Goal: Task Accomplishment & Management: Manage account settings

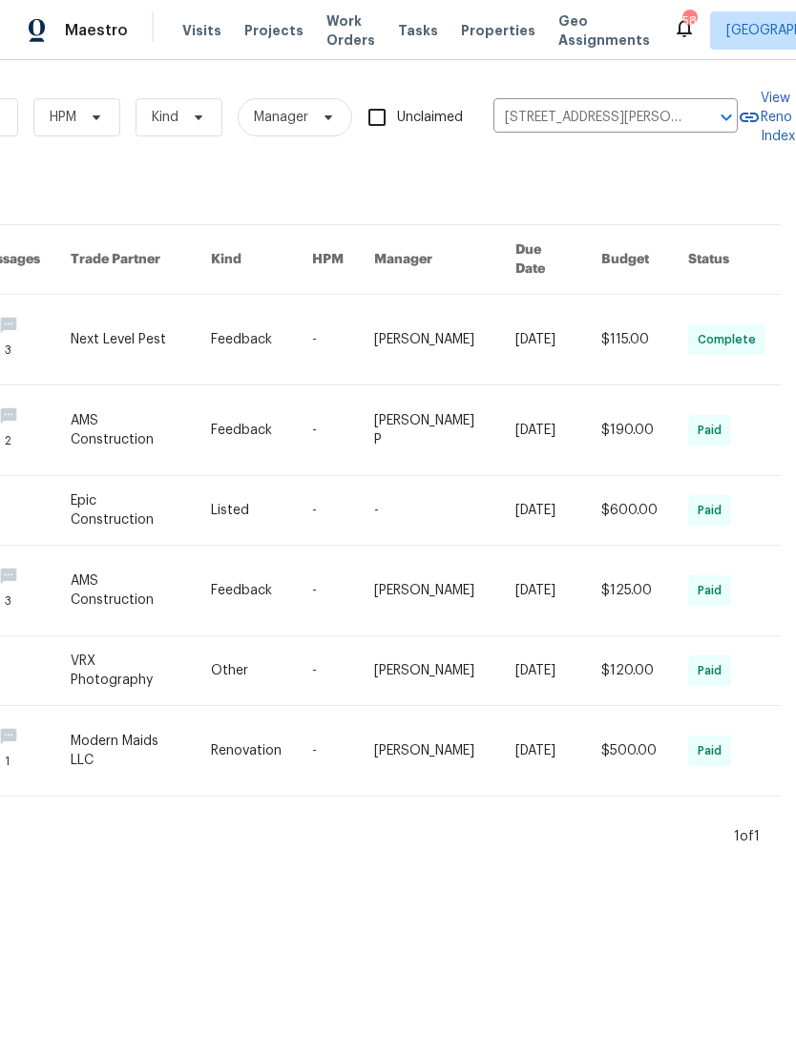
click at [343, 37] on span "Work Orders" at bounding box center [350, 30] width 49 height 38
click at [331, 43] on span "Work Orders" at bounding box center [350, 30] width 49 height 38
click at [648, 129] on input "5024 Enclave Ct, McKinney, TX 75072" at bounding box center [588, 118] width 191 height 30
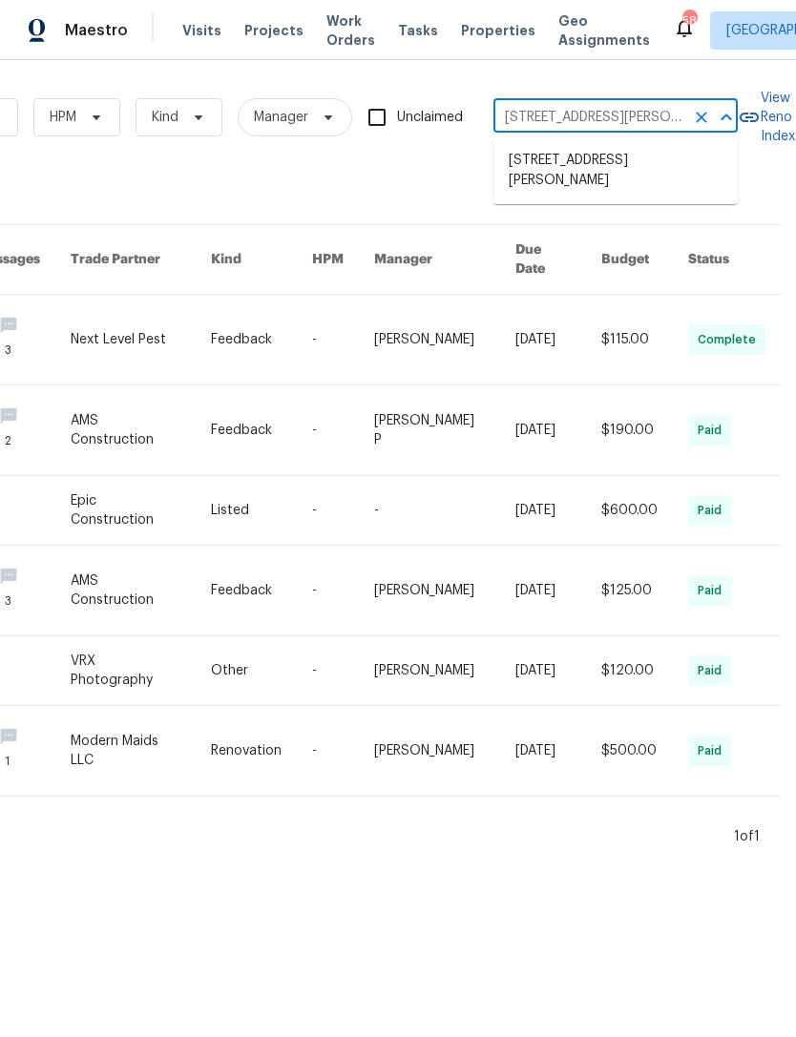
click at [631, 119] on input "5024 Enclave Ct, McKinney, TX 75072" at bounding box center [588, 118] width 191 height 30
click at [718, 129] on icon "Close" at bounding box center [726, 117] width 23 height 23
click at [700, 116] on icon "Clear" at bounding box center [701, 117] width 11 height 11
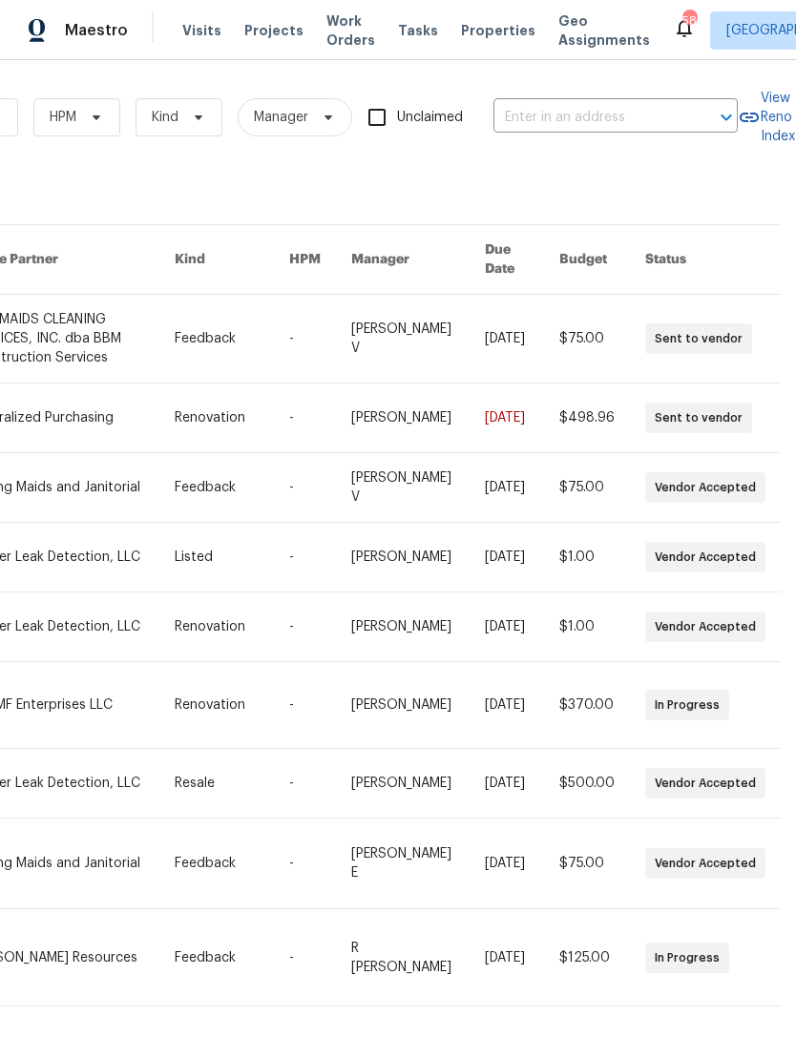
click at [610, 103] on input "text" at bounding box center [588, 118] width 191 height 30
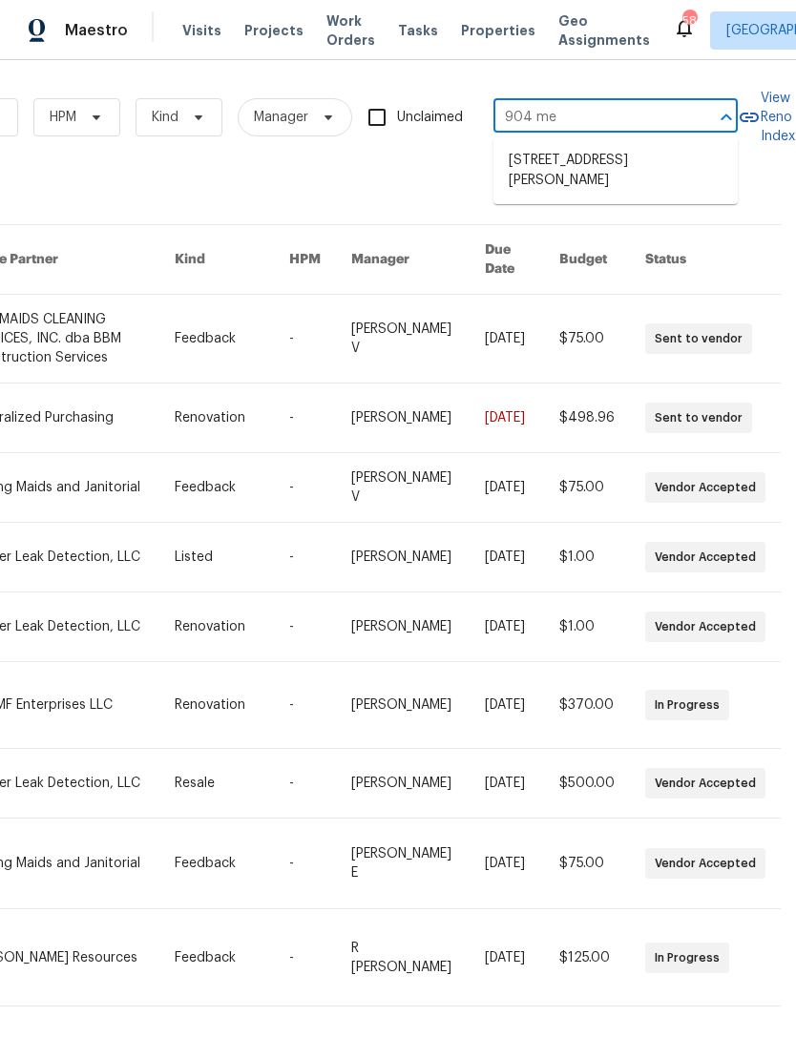
type input "904 mem"
click at [647, 164] on li "904 Memory Ln, McKinney, TX 75072" at bounding box center [615, 171] width 244 height 52
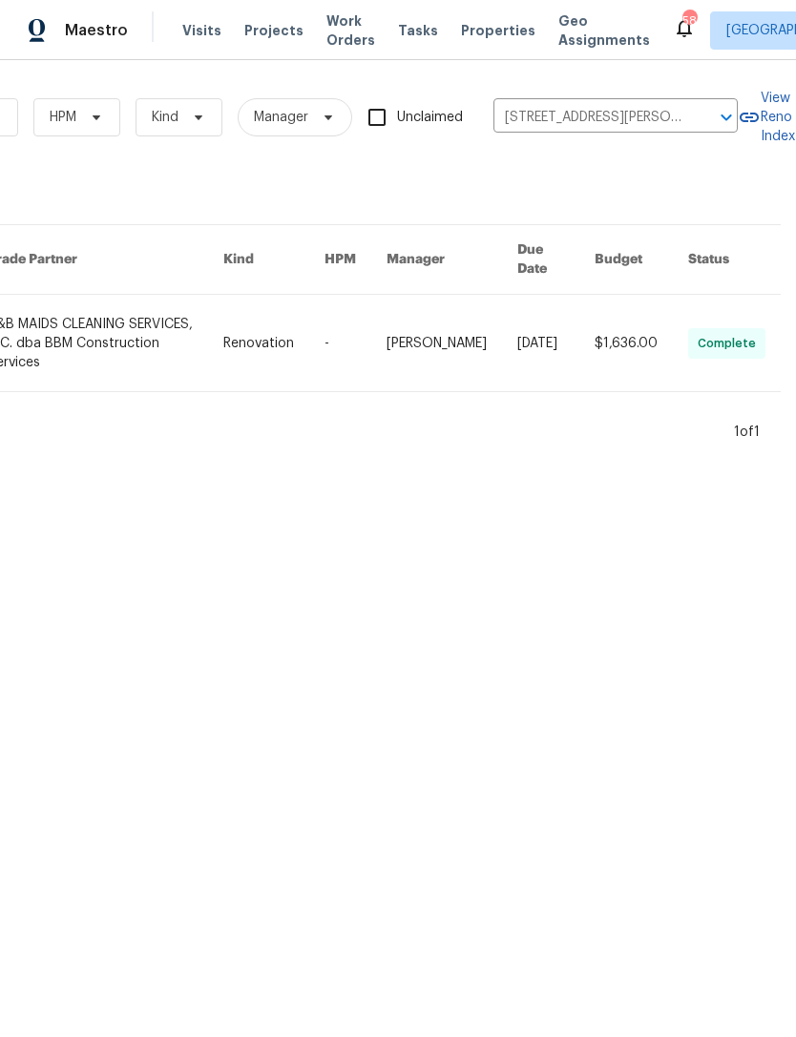
click at [285, 320] on link at bounding box center [273, 343] width 101 height 96
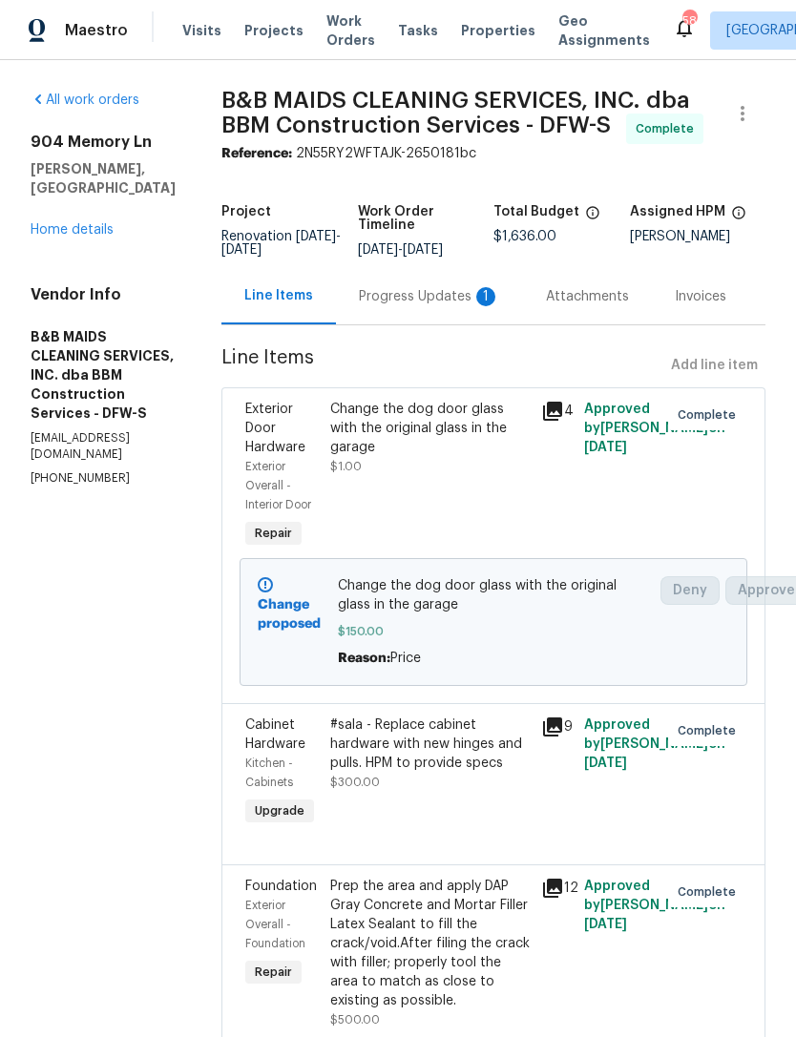
click at [93, 223] on link "Home details" at bounding box center [72, 229] width 83 height 13
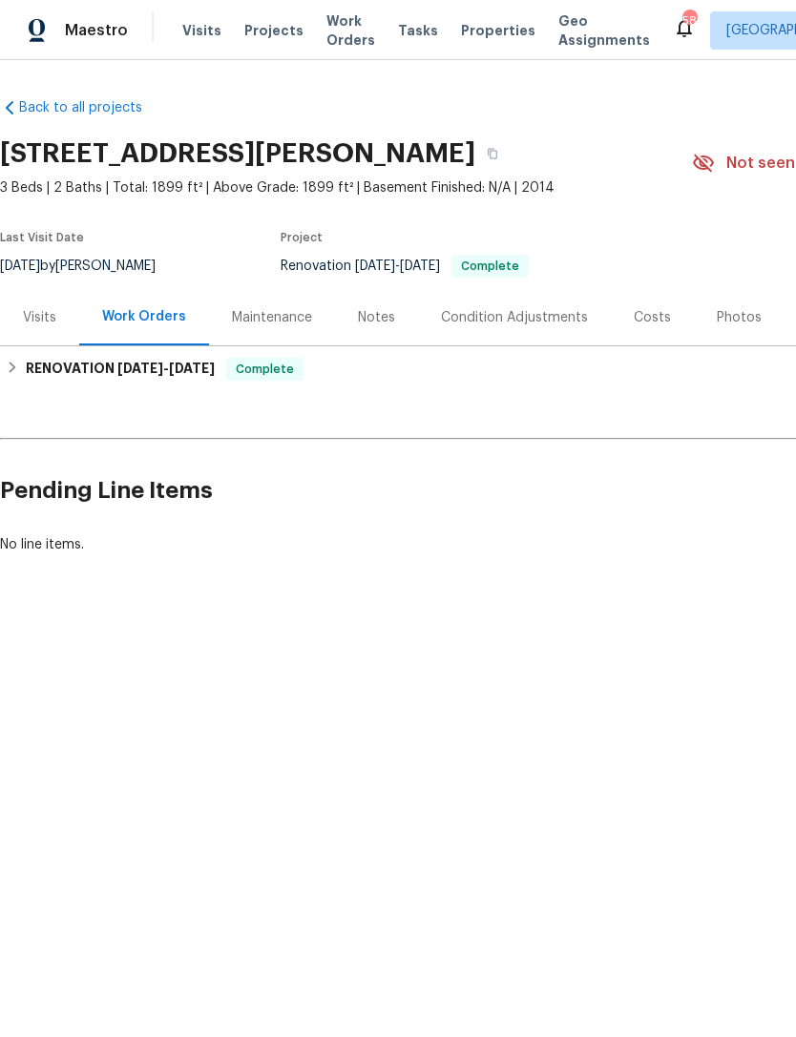
click at [717, 321] on div "Photos" at bounding box center [739, 317] width 45 height 19
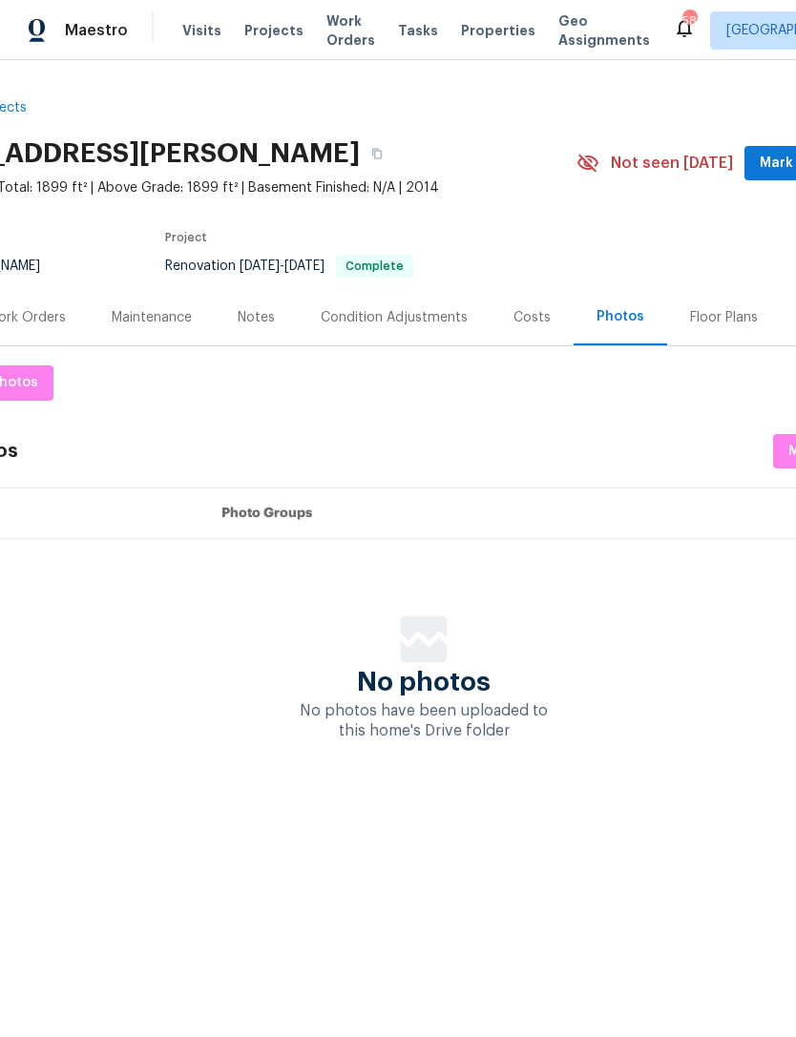
scroll to position [0, 187]
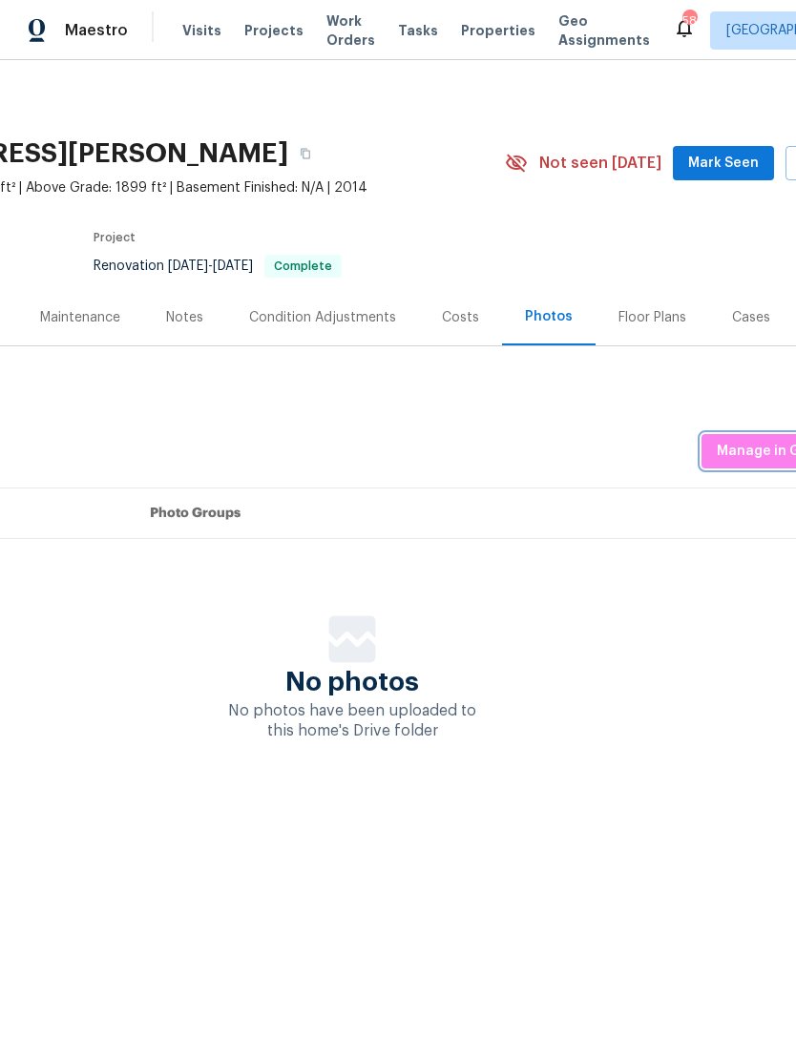
click at [767, 448] on span "Manage in Google Drive" at bounding box center [796, 452] width 159 height 24
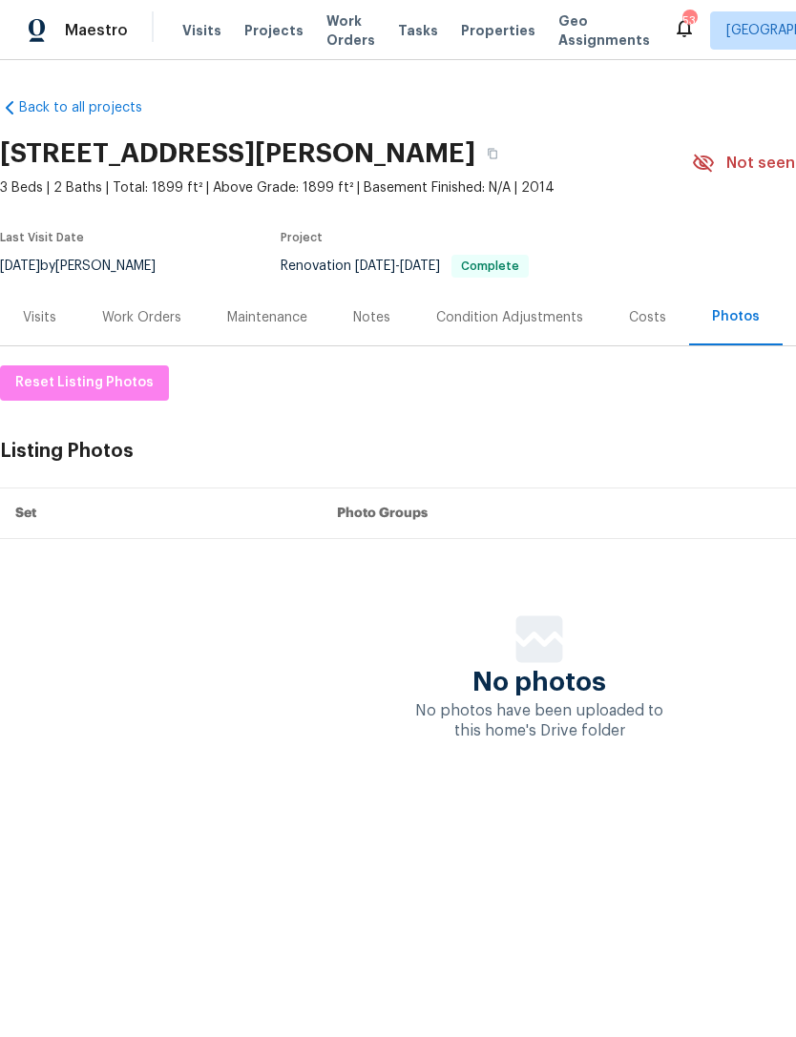
scroll to position [0, 0]
click at [336, 310] on div "Notes" at bounding box center [371, 317] width 83 height 56
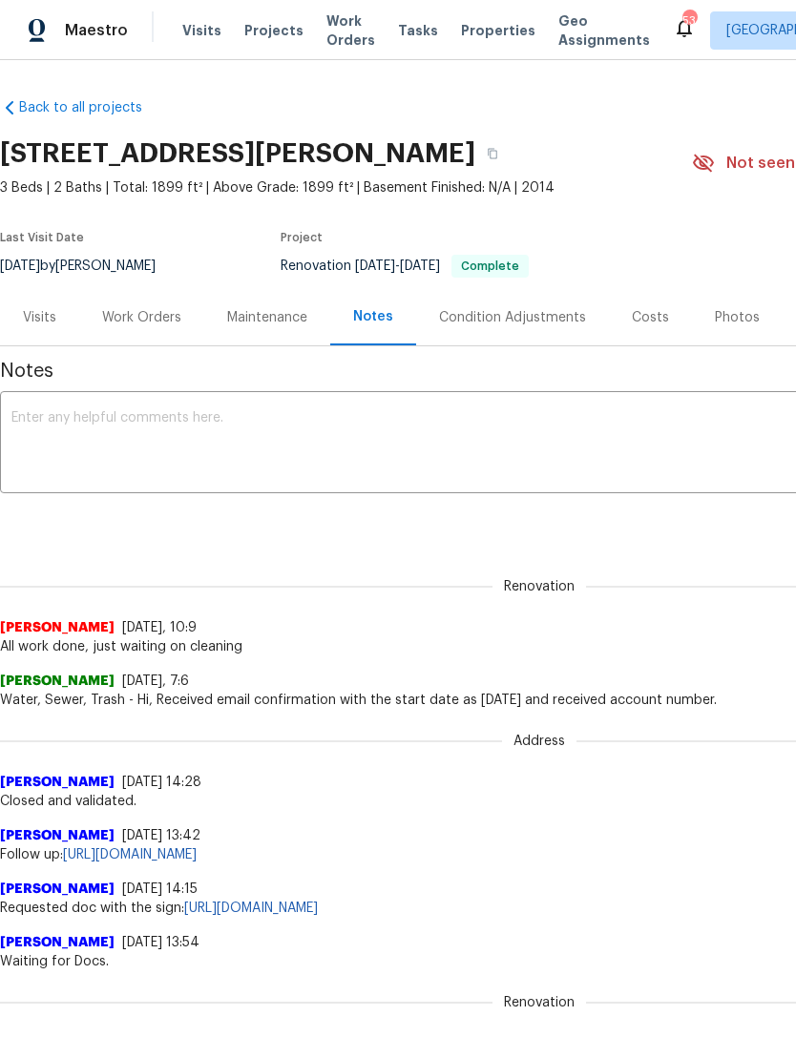
click at [69, 425] on textarea at bounding box center [538, 444] width 1055 height 67
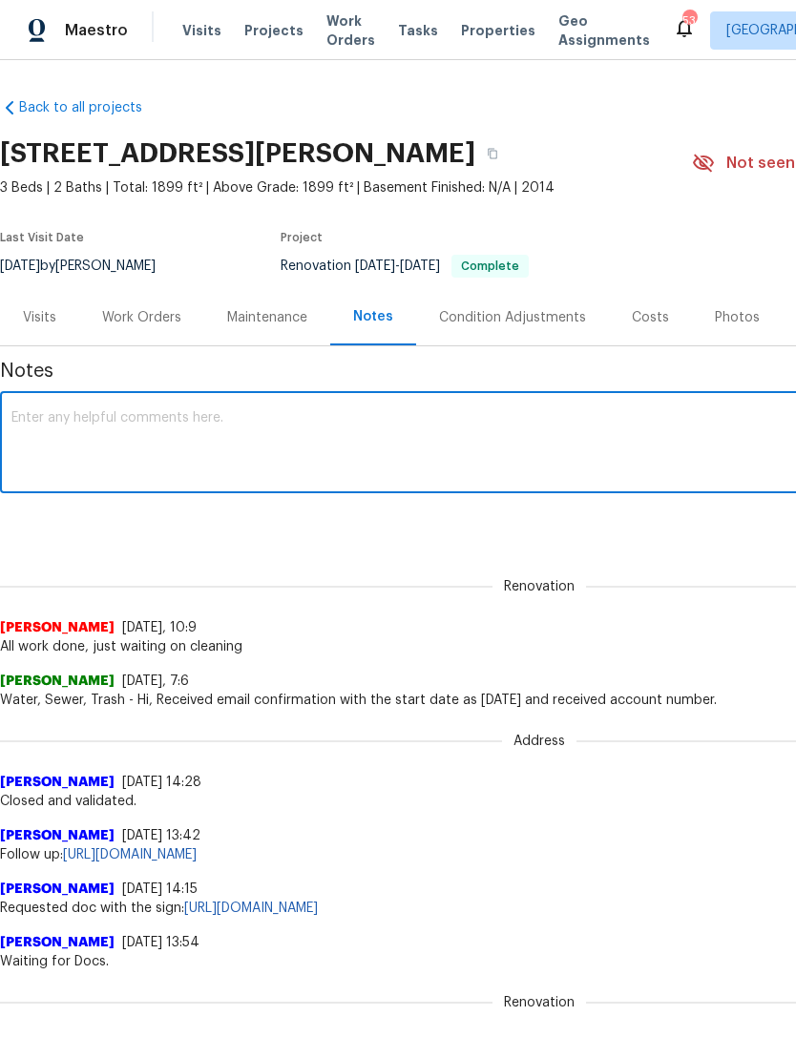
click at [56, 426] on textarea at bounding box center [538, 444] width 1055 height 67
paste textarea "Debris- All interior/exterior debris, and personal items have been removed. (Do…"
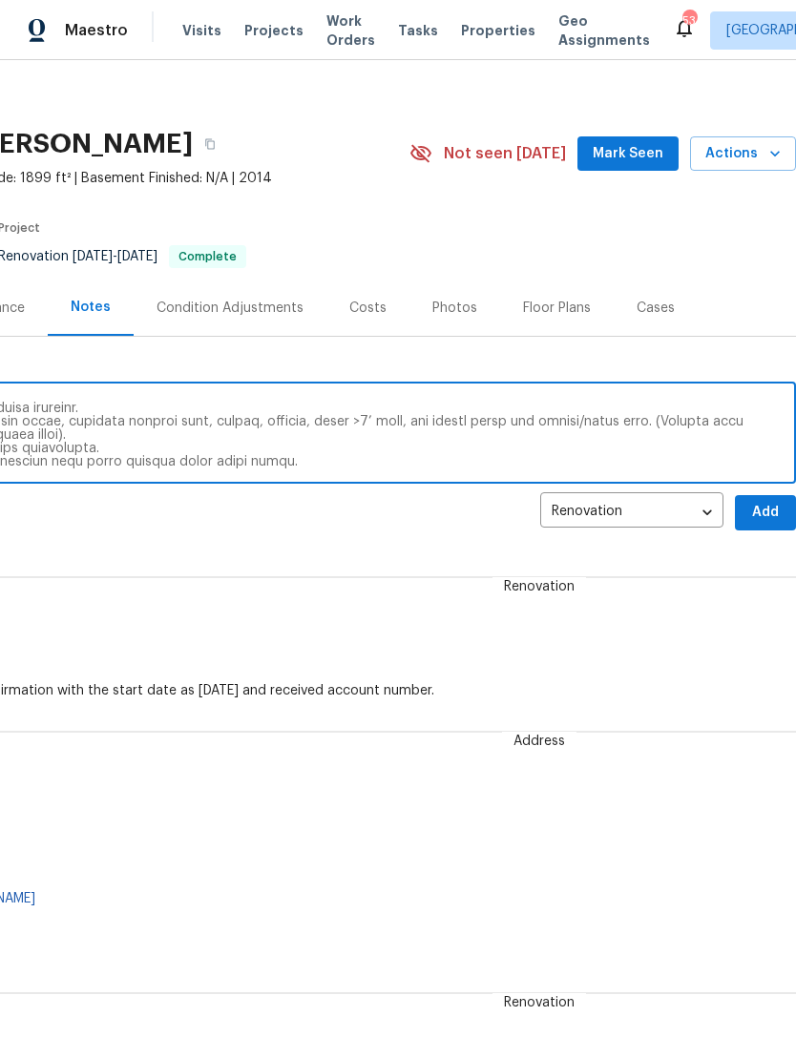
scroll to position [10, 282]
type textarea "Debris- All interior/exterior debris, and personal items have been removed. (Do…"
click at [755, 514] on span "Add" at bounding box center [765, 512] width 31 height 24
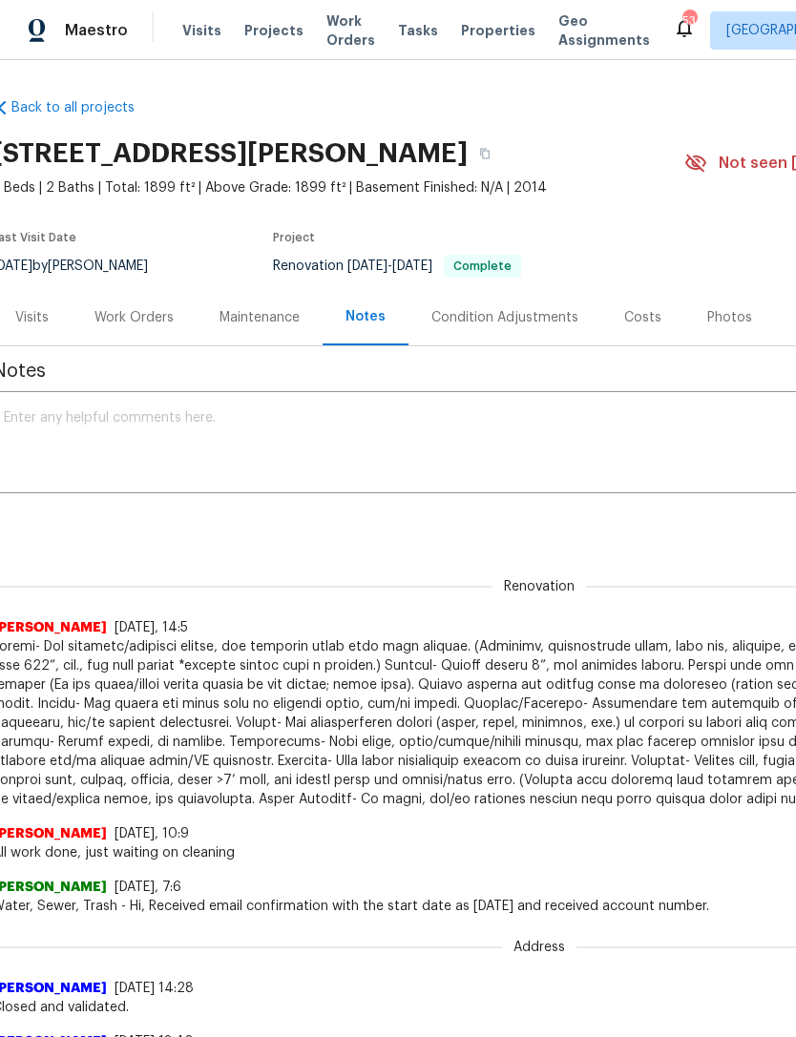
scroll to position [0, 5]
click at [462, 37] on span "Properties" at bounding box center [498, 30] width 74 height 19
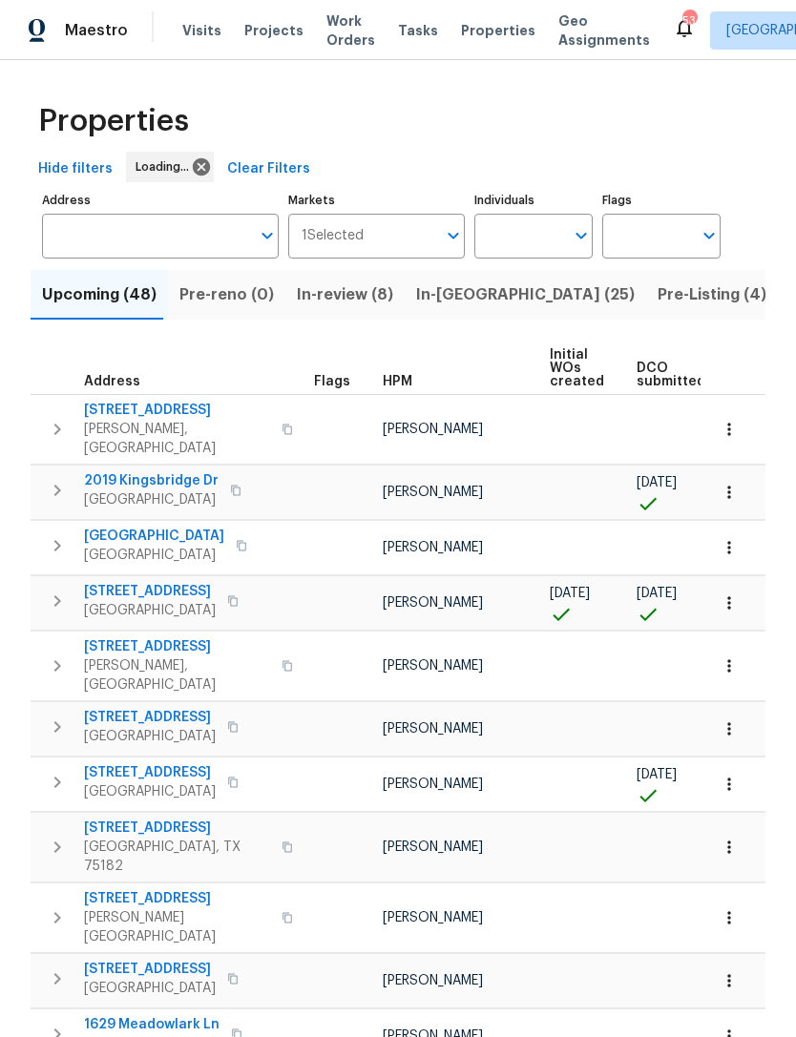
click at [534, 249] on input "Individuals" at bounding box center [519, 236] width 90 height 45
click at [526, 238] on input "Individuals" at bounding box center [519, 236] width 90 height 45
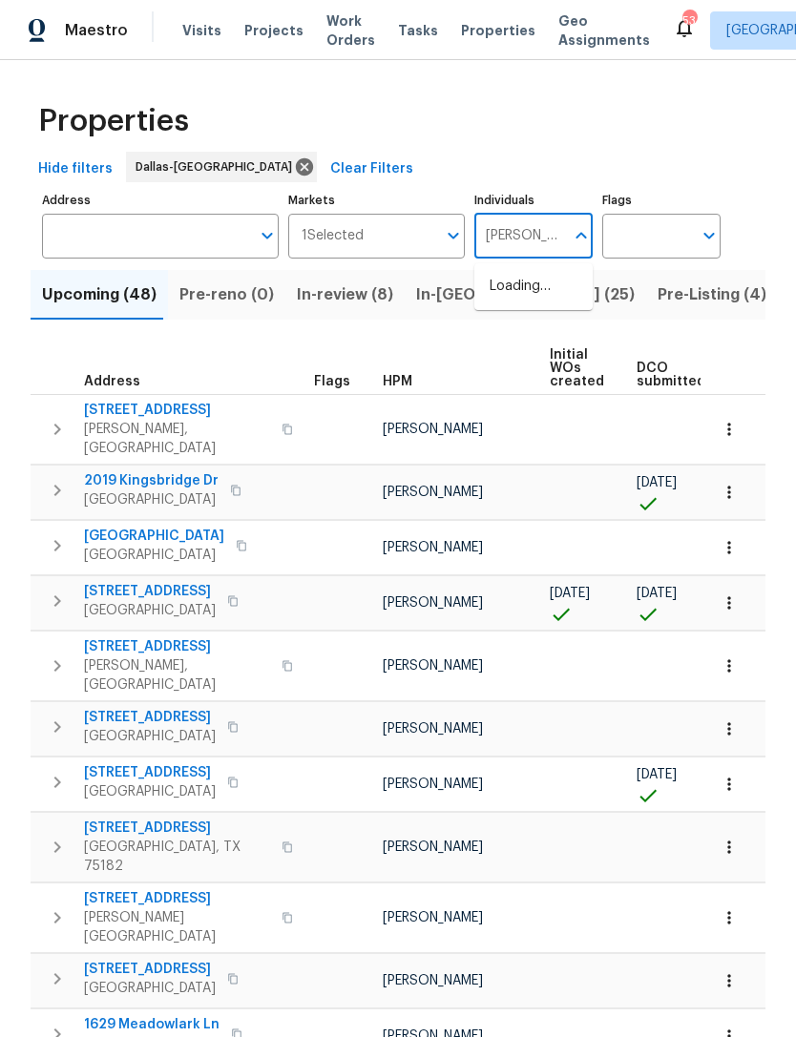
type input "Alicia anices"
click at [513, 304] on input "checkbox" at bounding box center [510, 297] width 40 height 40
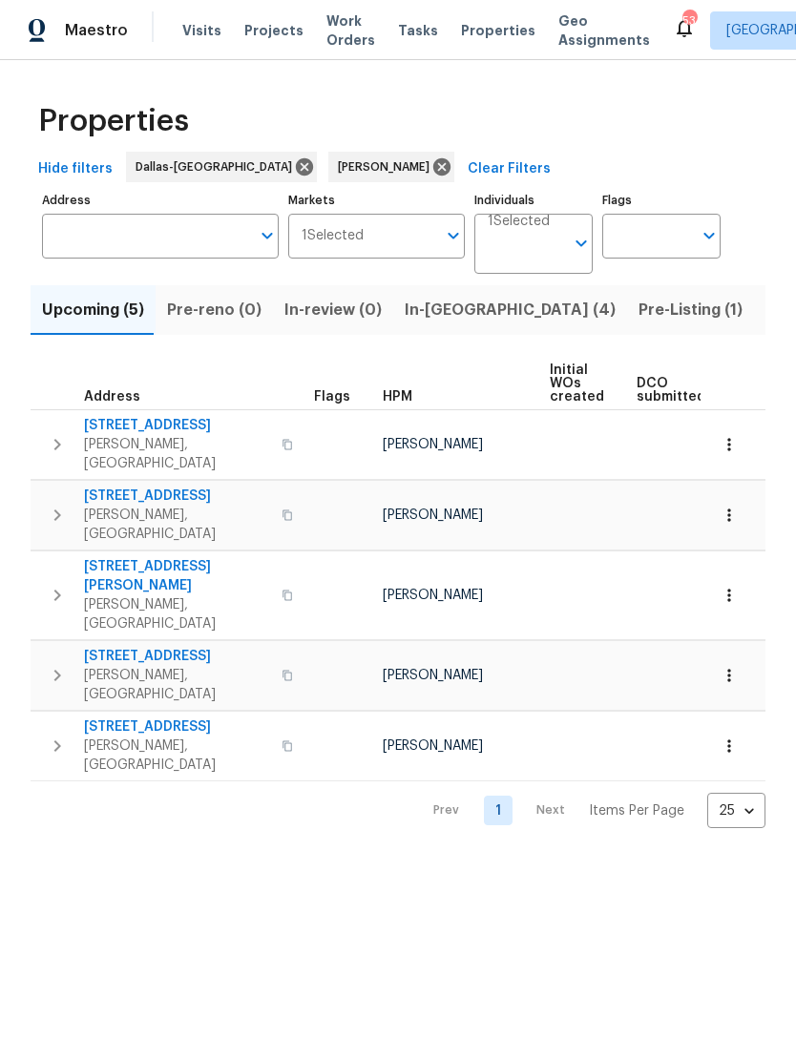
click at [453, 310] on span "In-reno (4)" at bounding box center [510, 310] width 211 height 27
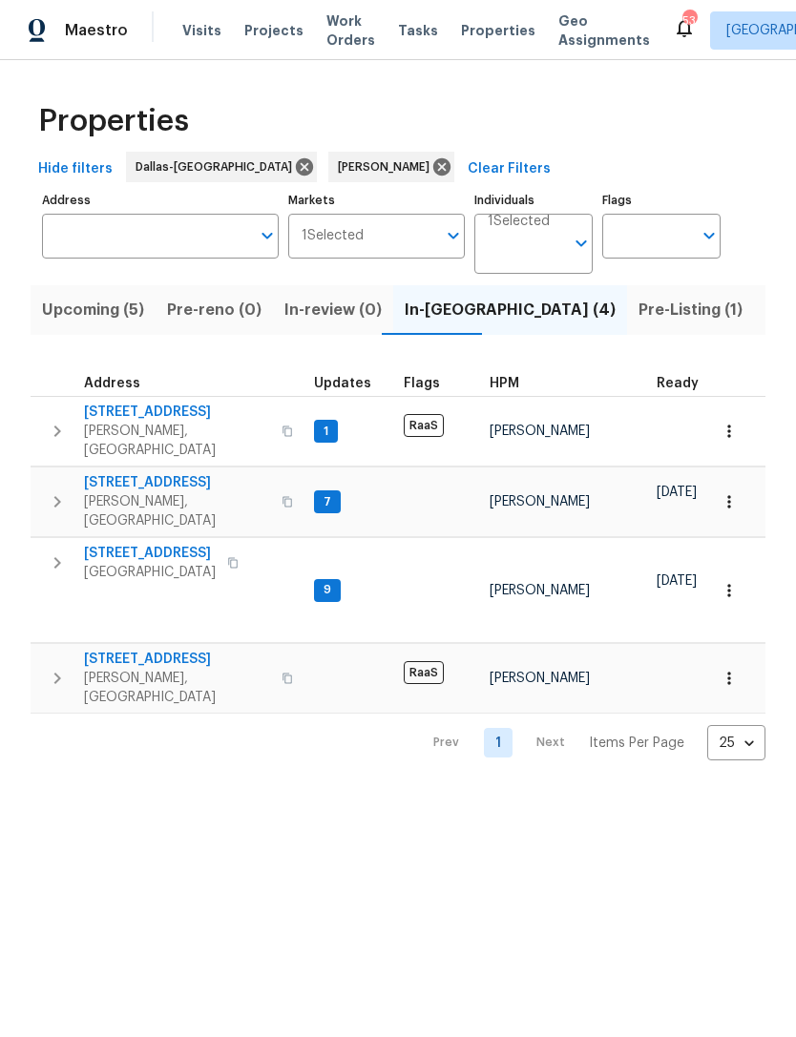
click at [167, 544] on span "9921 Boston Harbor Dr" at bounding box center [150, 553] width 132 height 19
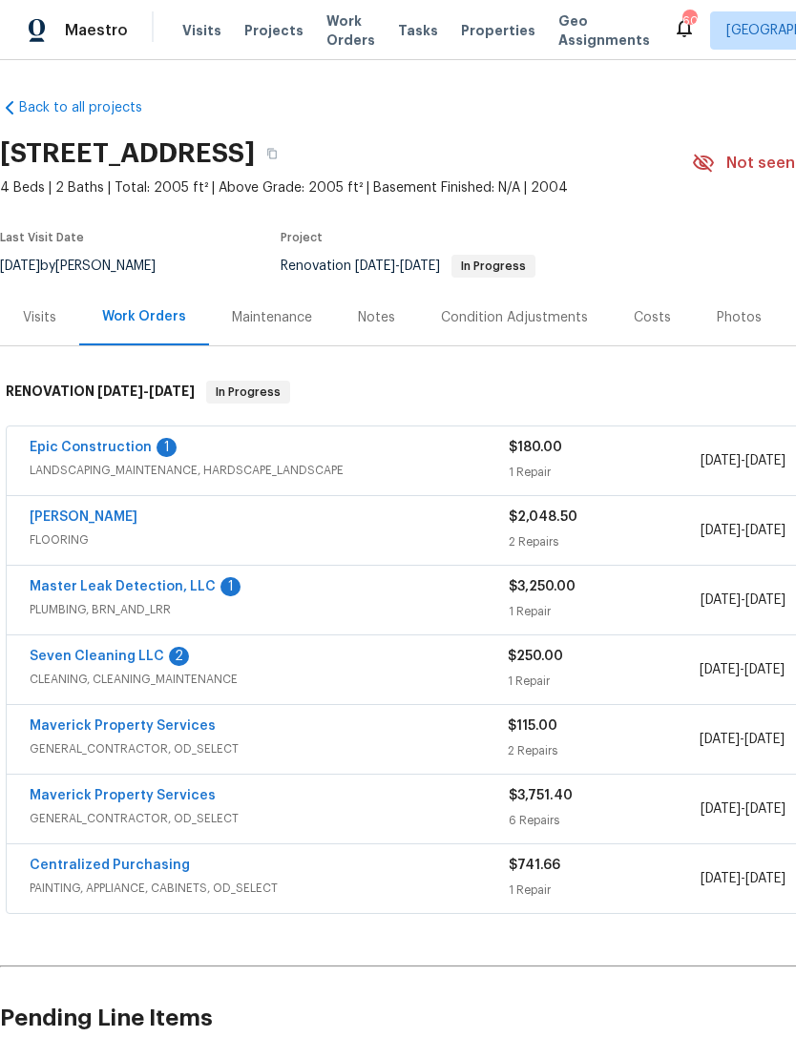
click at [382, 324] on div "Notes" at bounding box center [376, 317] width 37 height 19
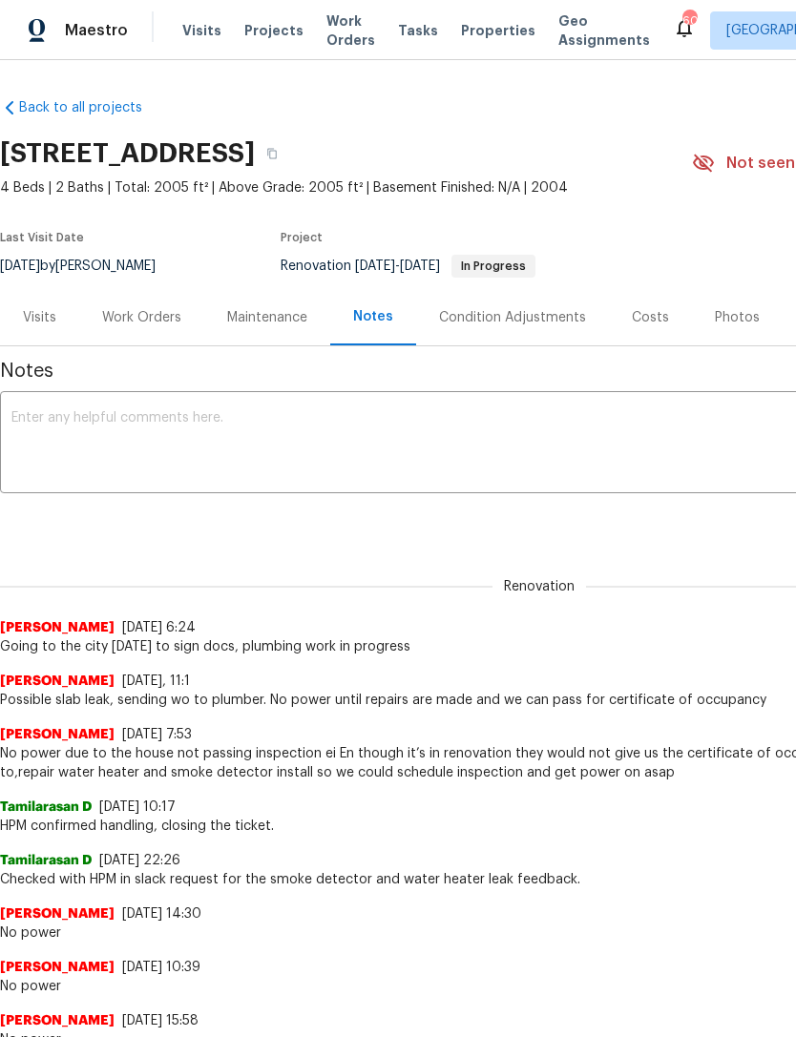
click at [546, 434] on textarea at bounding box center [538, 444] width 1055 height 67
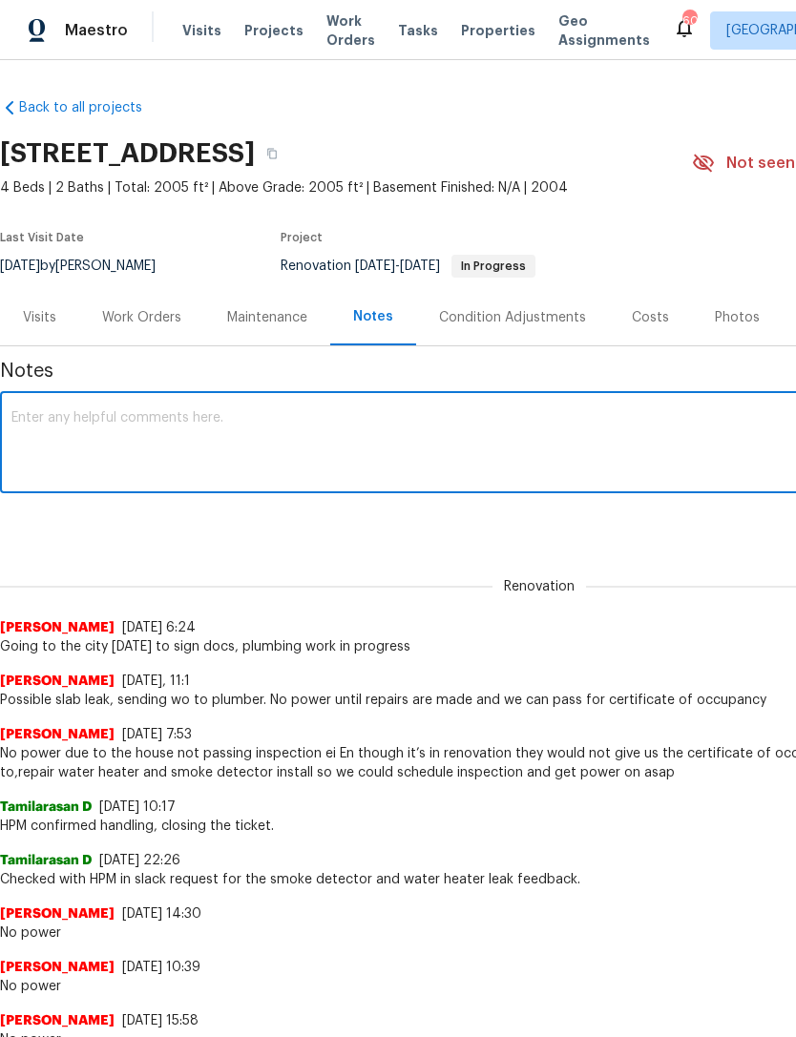
click at [344, 36] on span "Work Orders" at bounding box center [350, 30] width 49 height 38
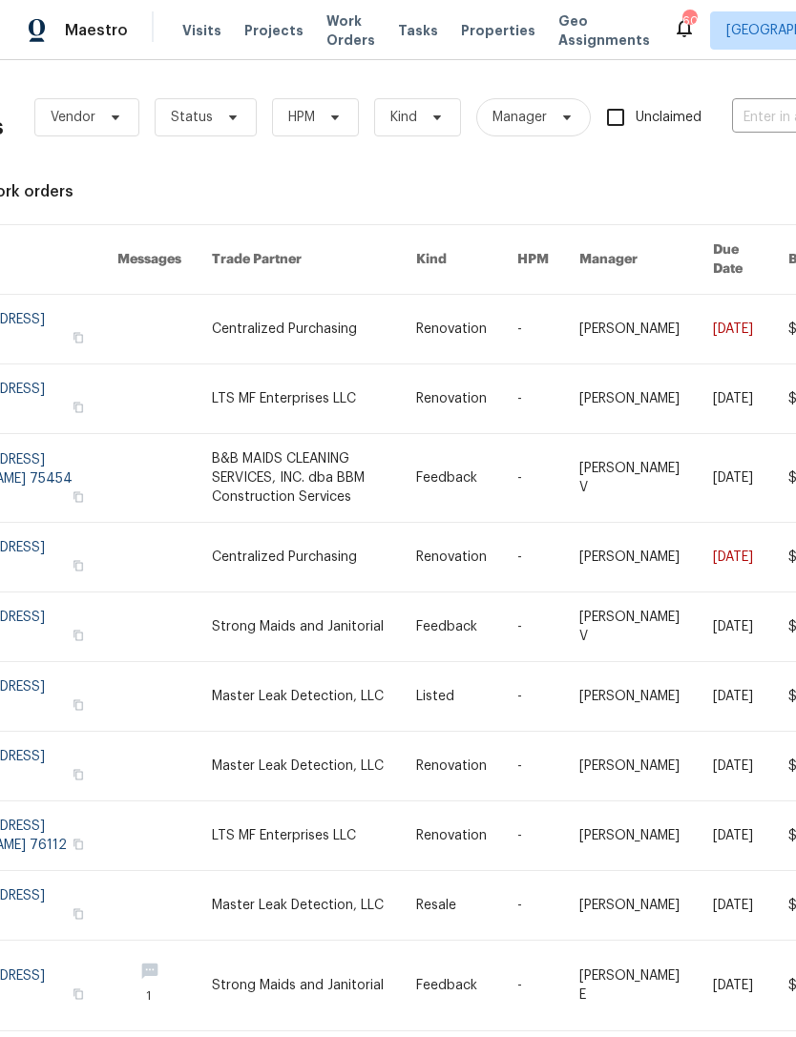
scroll to position [0, 84]
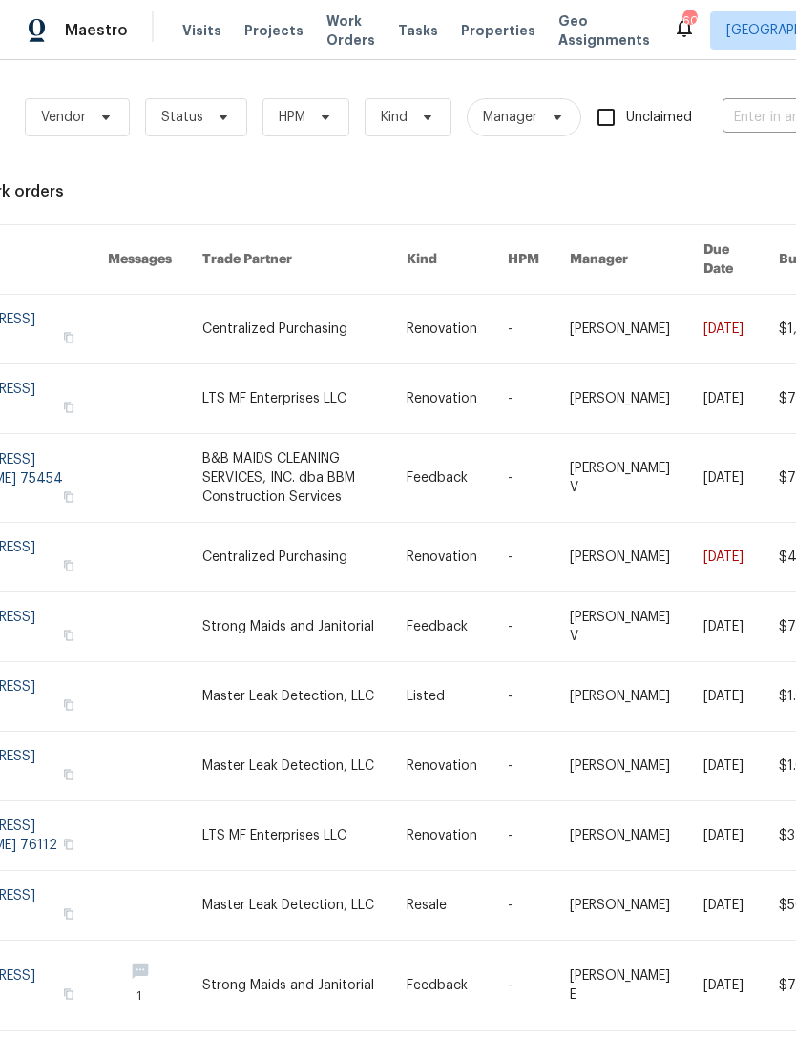
type input "8801"
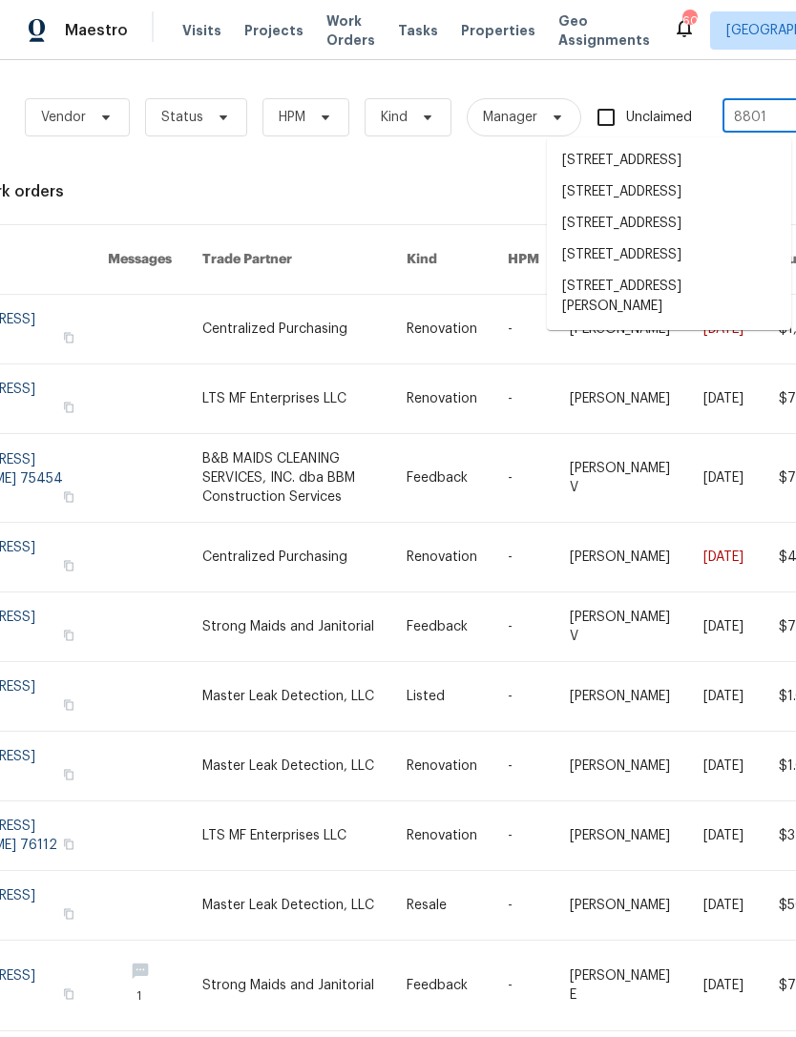
click at [676, 323] on li "[STREET_ADDRESS][PERSON_NAME]" at bounding box center [669, 297] width 244 height 52
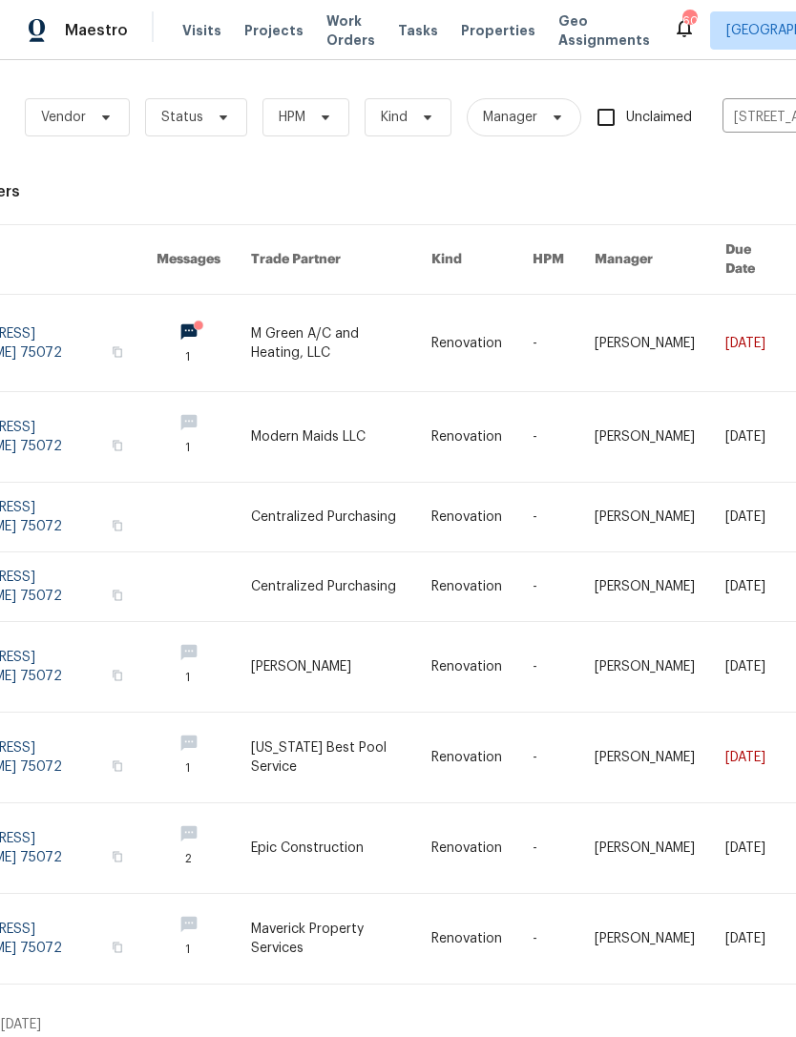
click at [321, 329] on link at bounding box center [341, 343] width 181 height 96
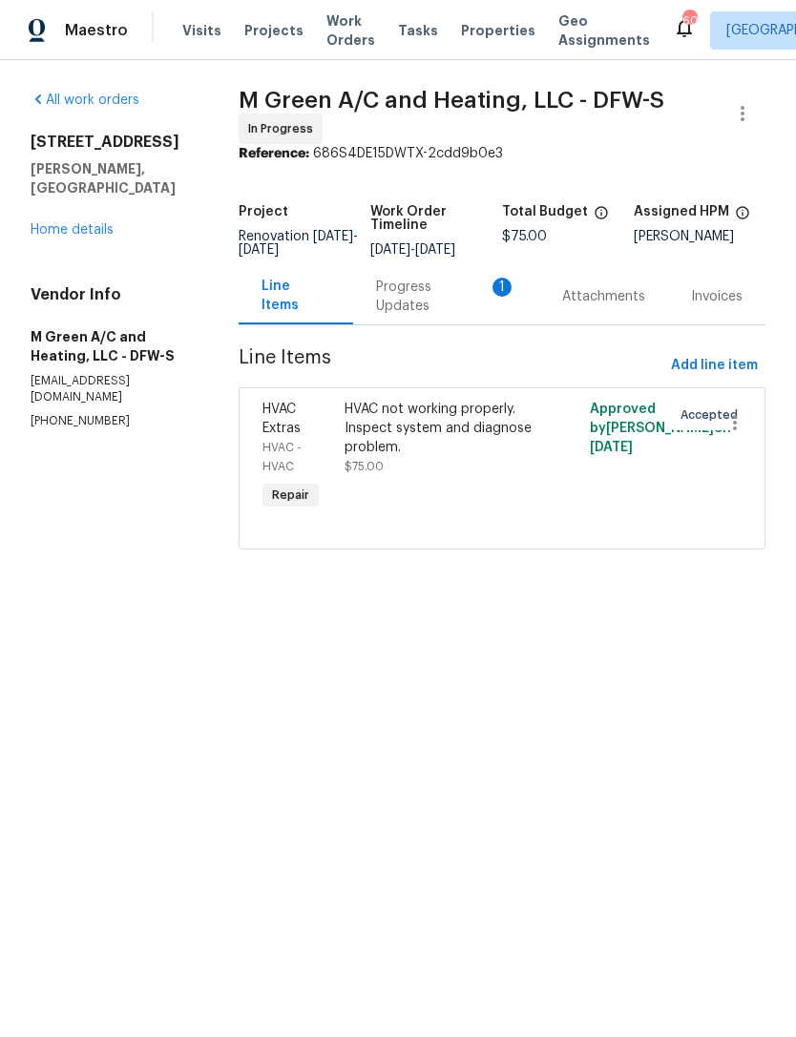
click at [457, 316] on div "Progress Updates 1" at bounding box center [446, 297] width 140 height 38
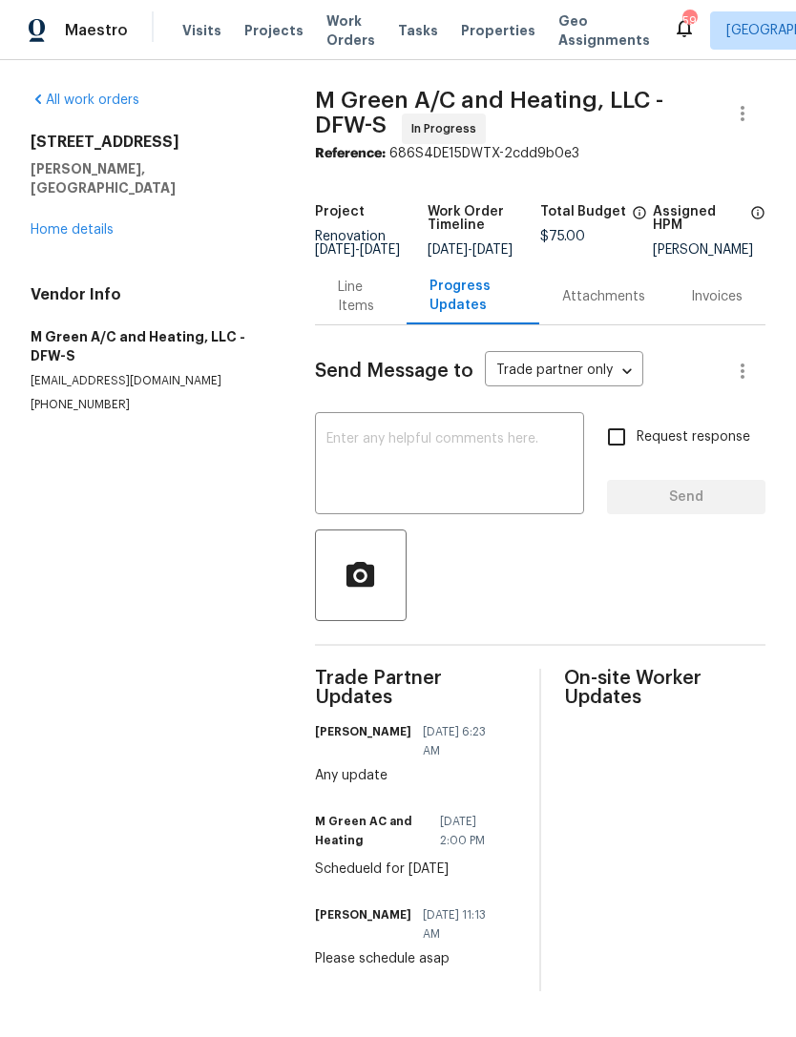
scroll to position [6, 0]
click at [76, 223] on link "Home details" at bounding box center [72, 229] width 83 height 13
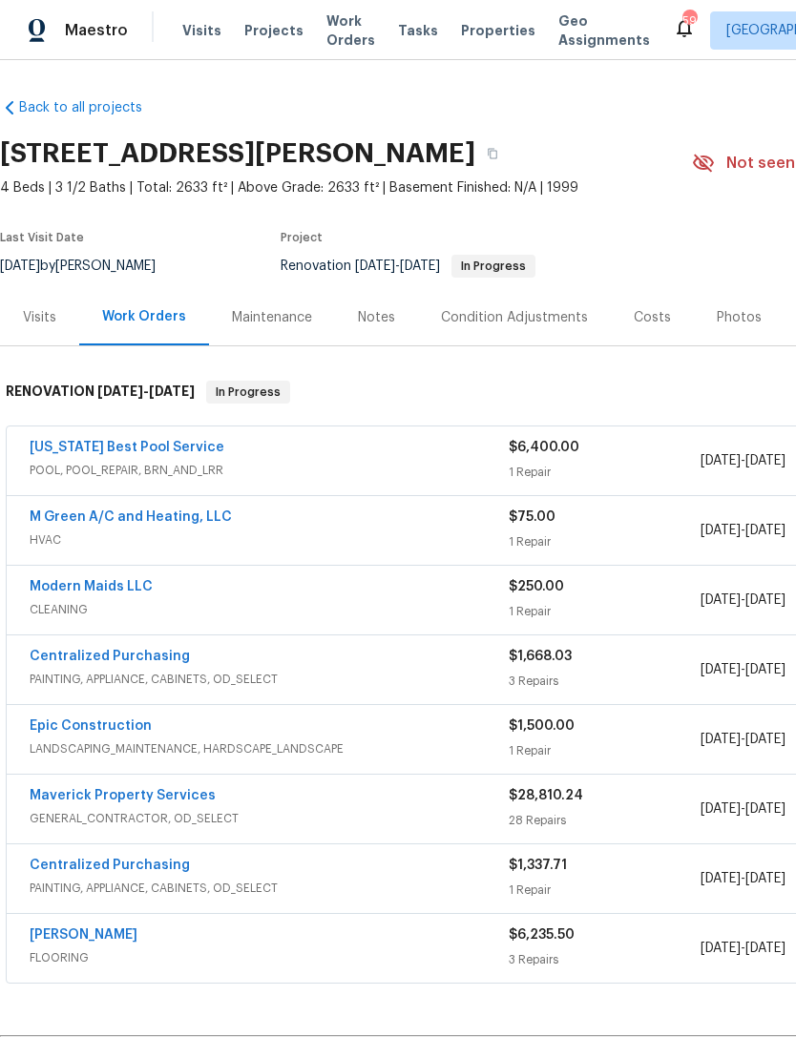
click at [737, 319] on div "Photos" at bounding box center [739, 317] width 45 height 19
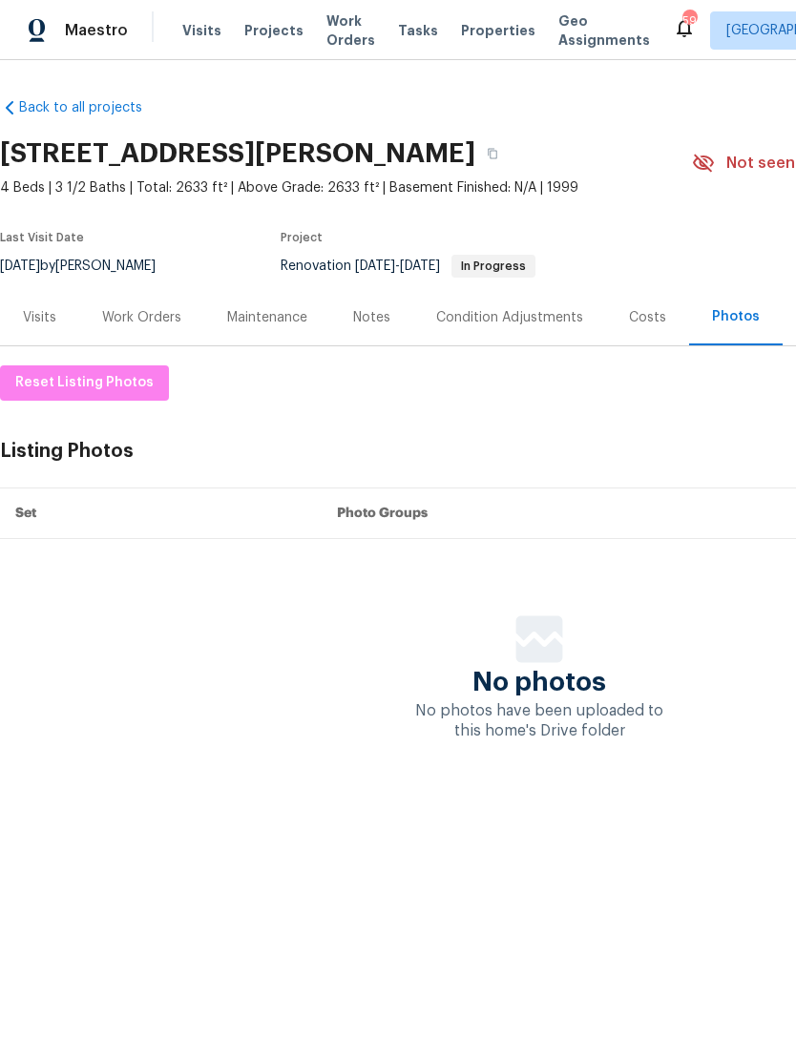
click at [636, 315] on div "Costs" at bounding box center [647, 317] width 37 height 19
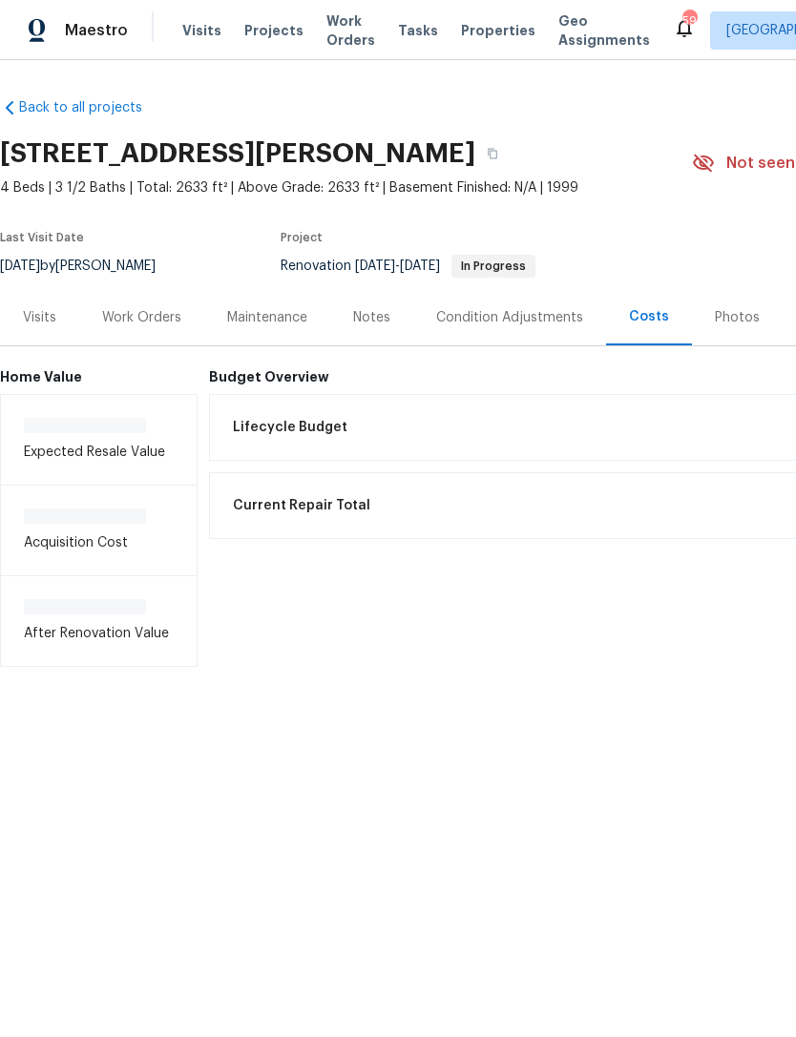
click at [506, 315] on div "Condition Adjustments" at bounding box center [509, 317] width 147 height 19
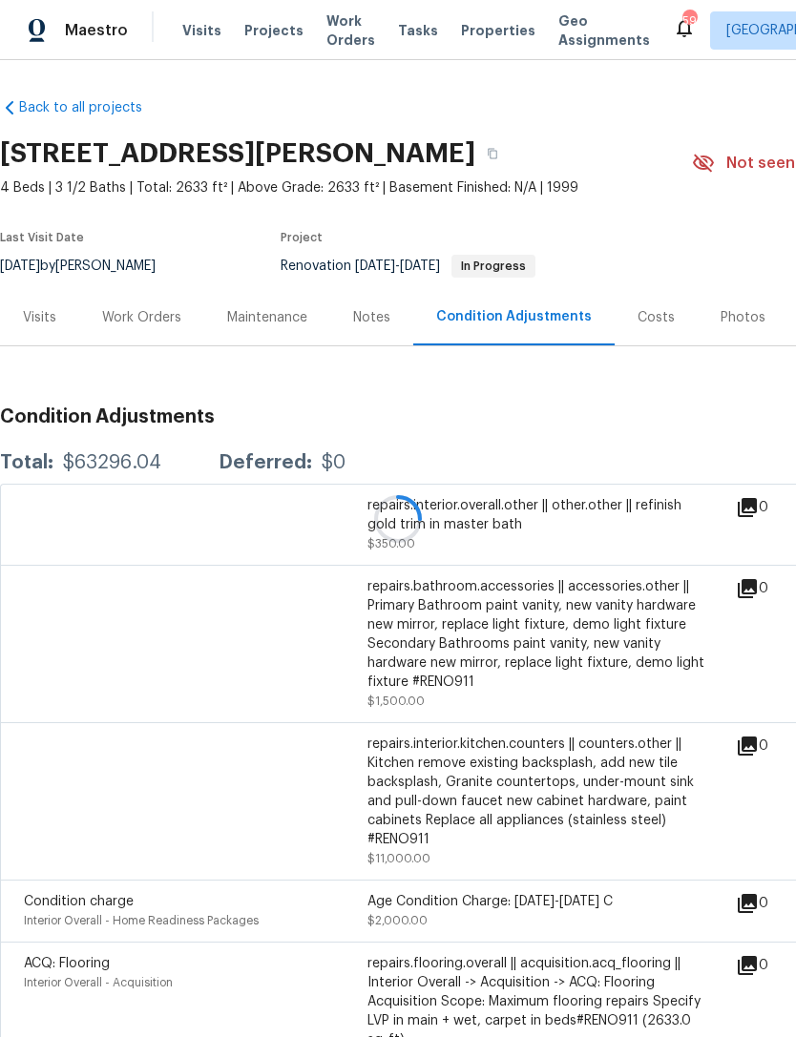
click at [372, 318] on div "Notes" at bounding box center [371, 317] width 37 height 19
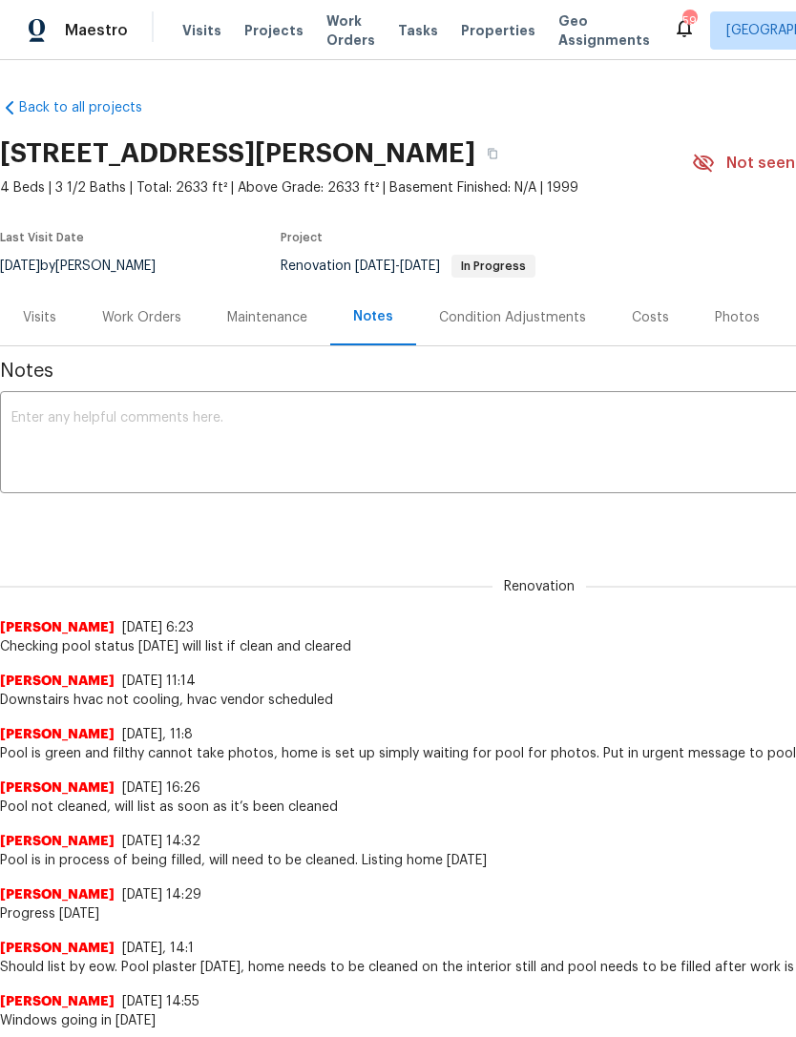
click at [530, 439] on textarea at bounding box center [538, 444] width 1055 height 67
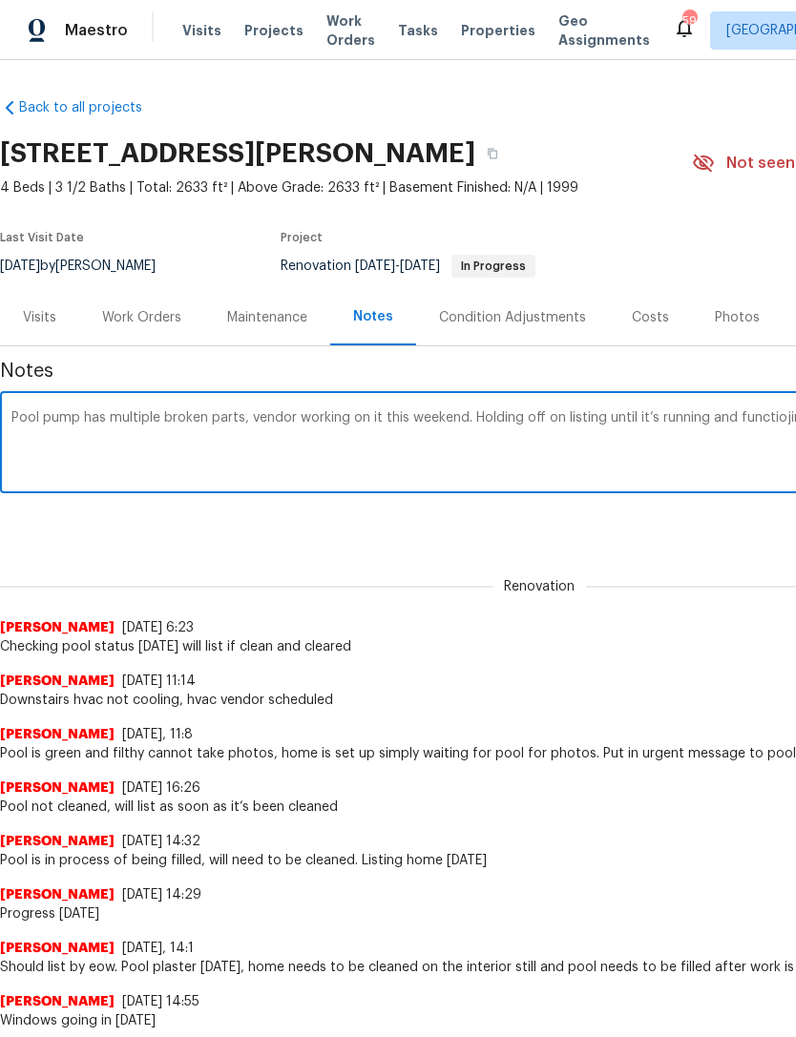
scroll to position [0, 282]
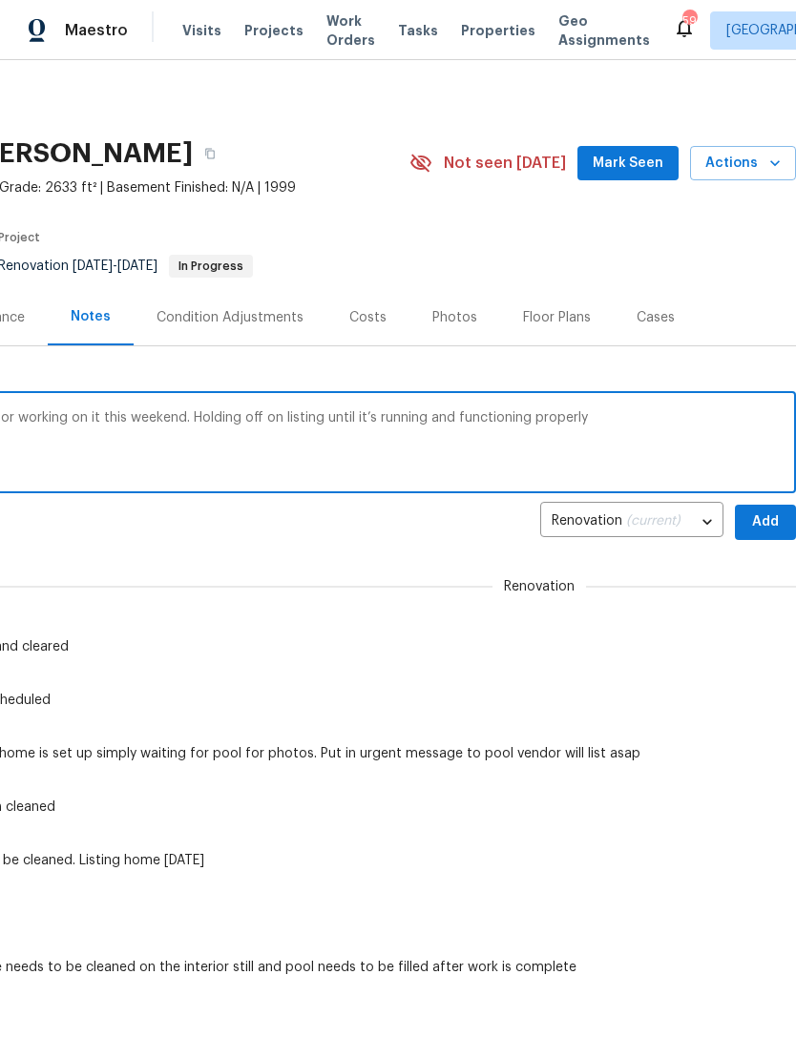
type textarea "Pool pump has multiple broken parts, vendor working on it this weekend. Holding…"
click at [736, 537] on button "Add" at bounding box center [765, 522] width 61 height 35
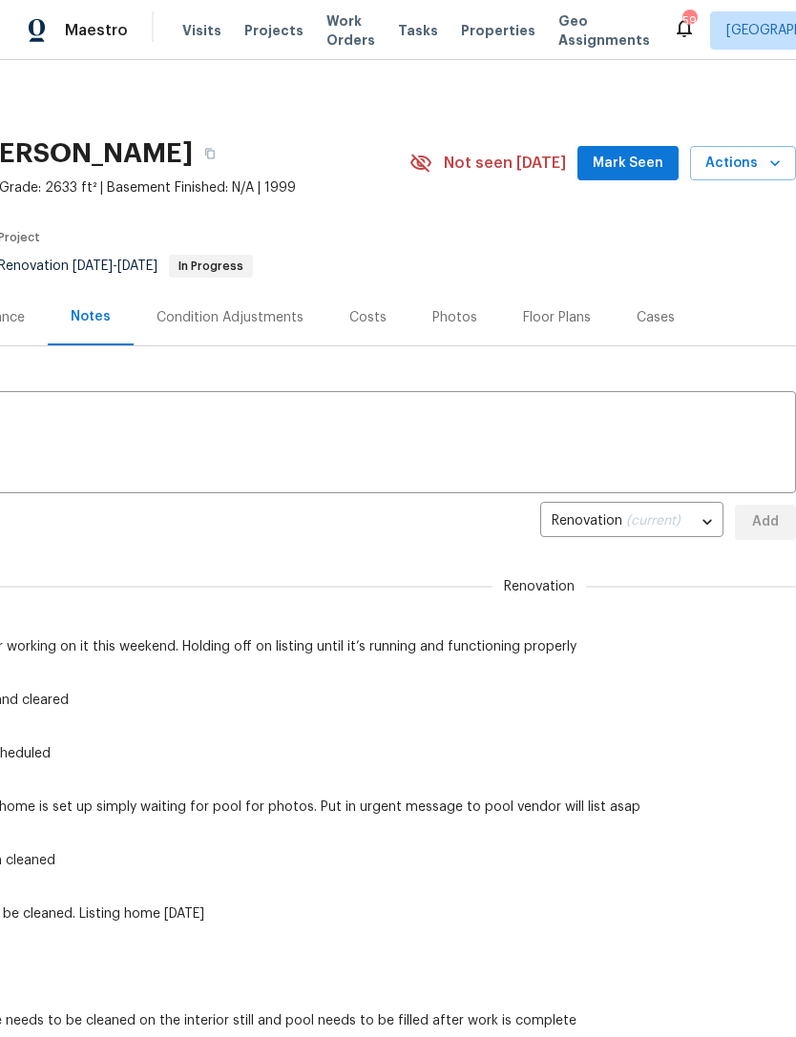
click at [637, 172] on span "Mark Seen" at bounding box center [628, 164] width 71 height 24
